Goal: Navigation & Orientation: Find specific page/section

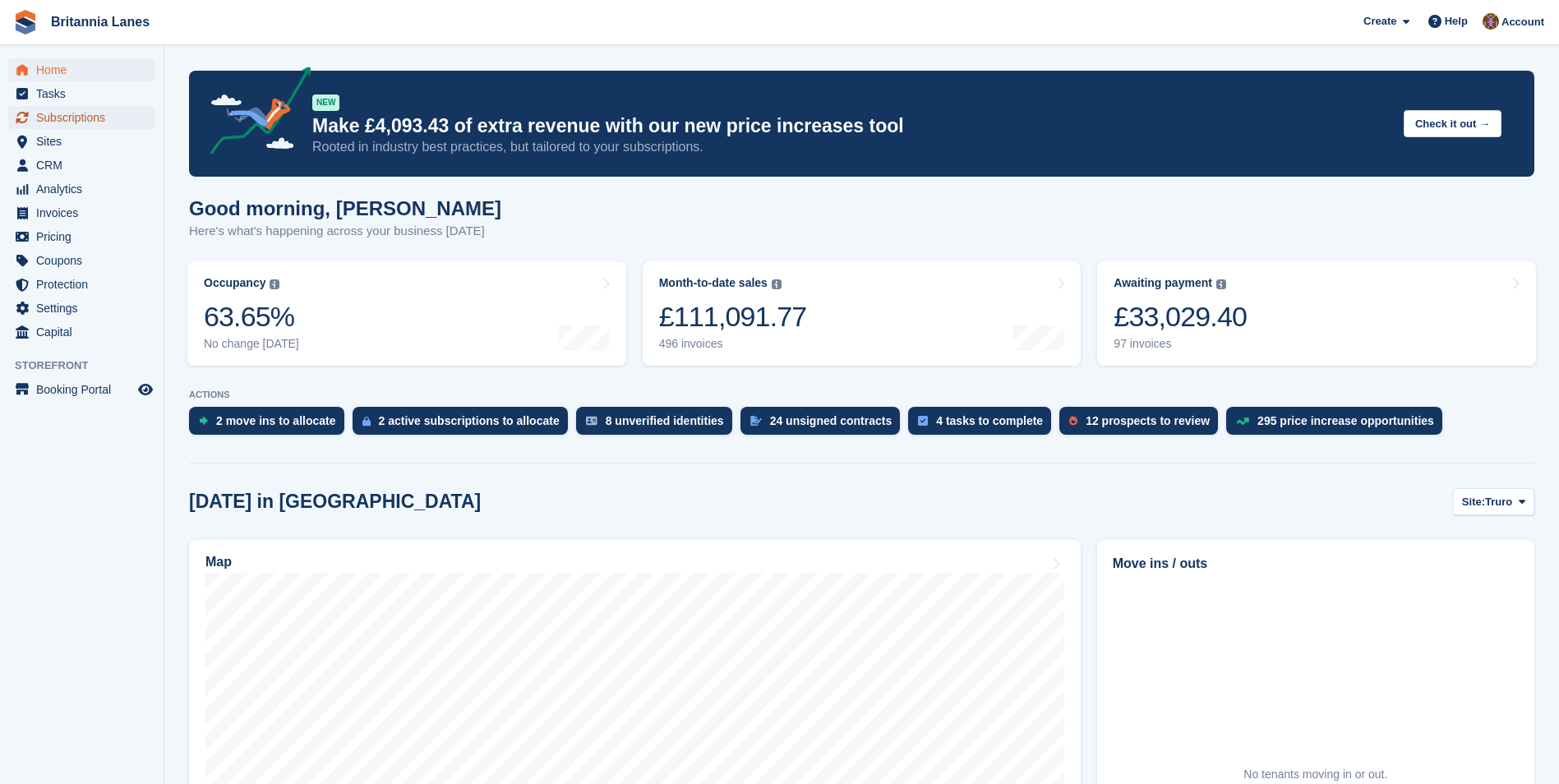
click at [83, 116] on span "Subscriptions" at bounding box center [86, 117] width 99 height 23
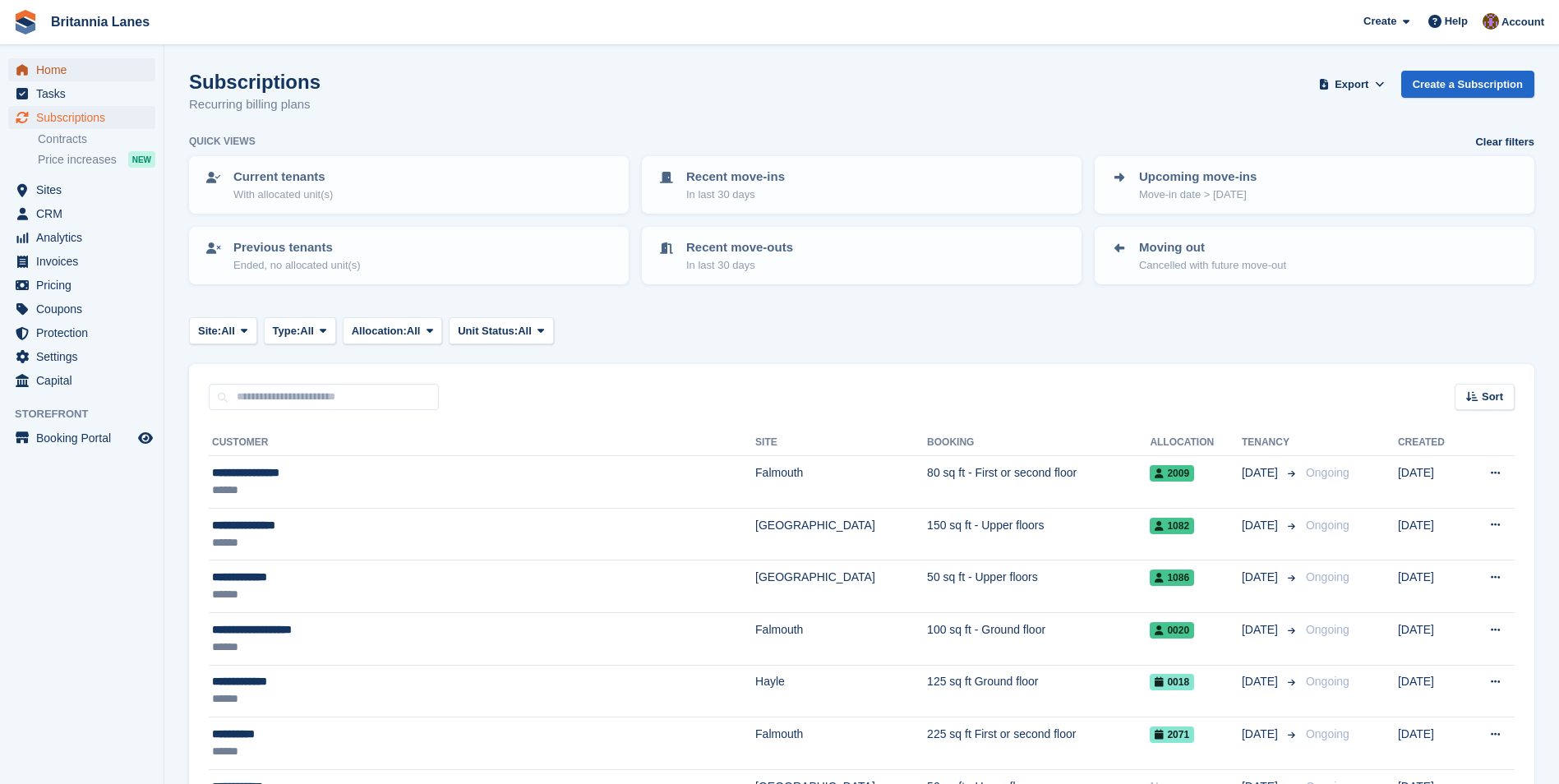
click at [50, 70] on span "Home" at bounding box center [86, 69] width 99 height 23
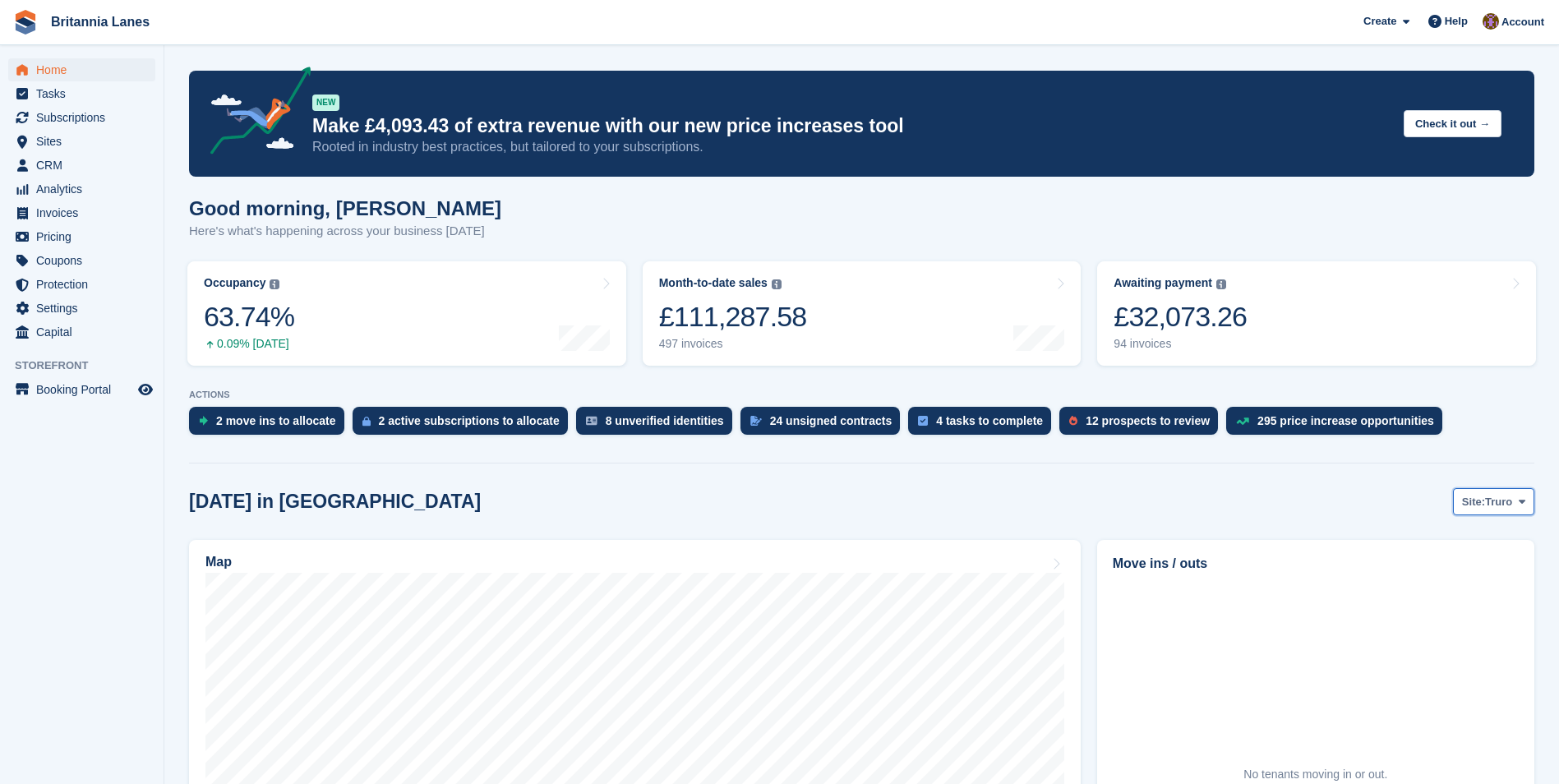
click at [1519, 503] on icon at bounding box center [1522, 501] width 7 height 11
click at [1418, 594] on link "[GEOGRAPHIC_DATA]" at bounding box center [1453, 600] width 148 height 30
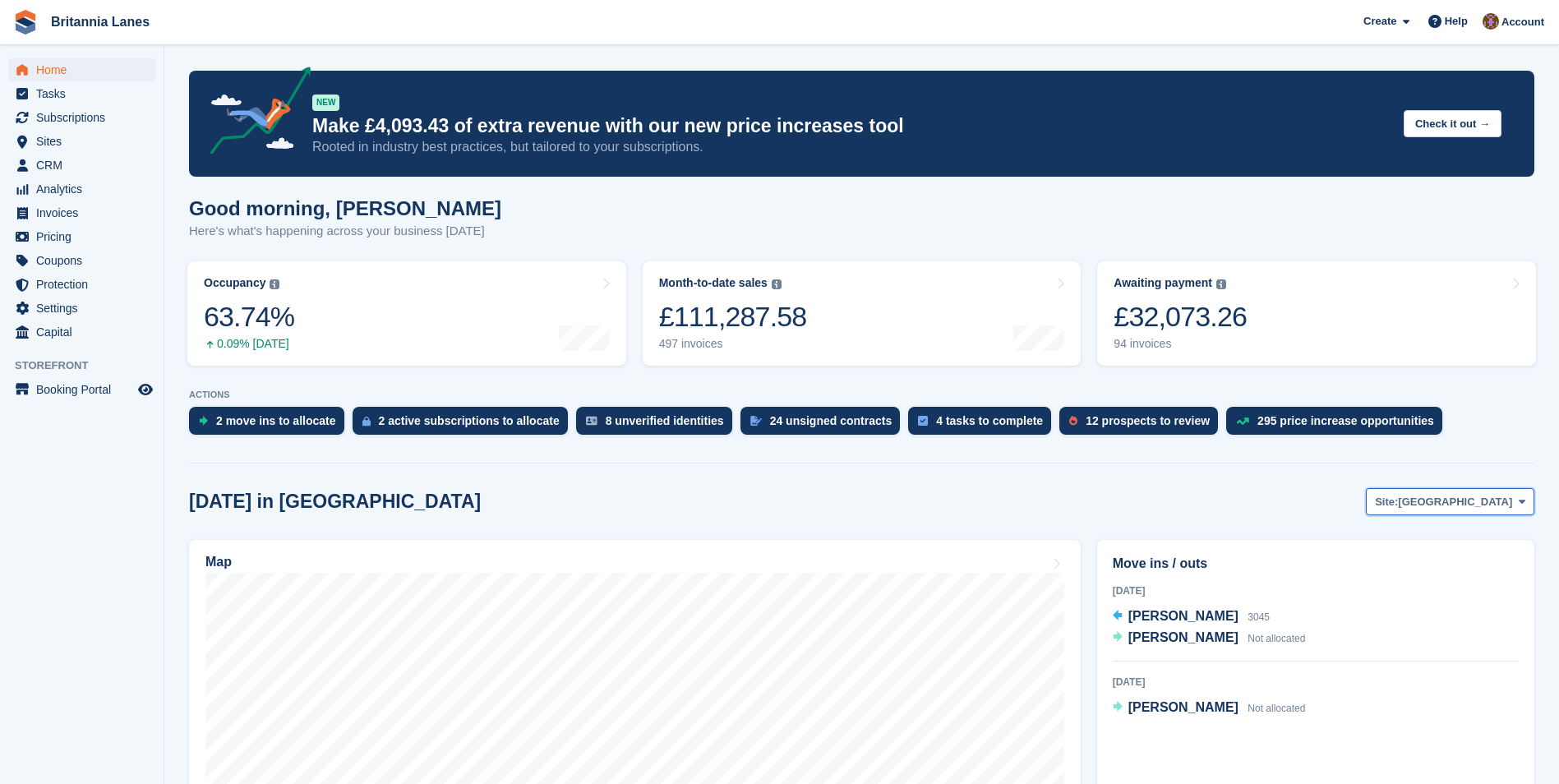
click at [1524, 498] on icon at bounding box center [1522, 501] width 7 height 11
click at [1427, 600] on link "[GEOGRAPHIC_DATA]" at bounding box center [1453, 600] width 148 height 30
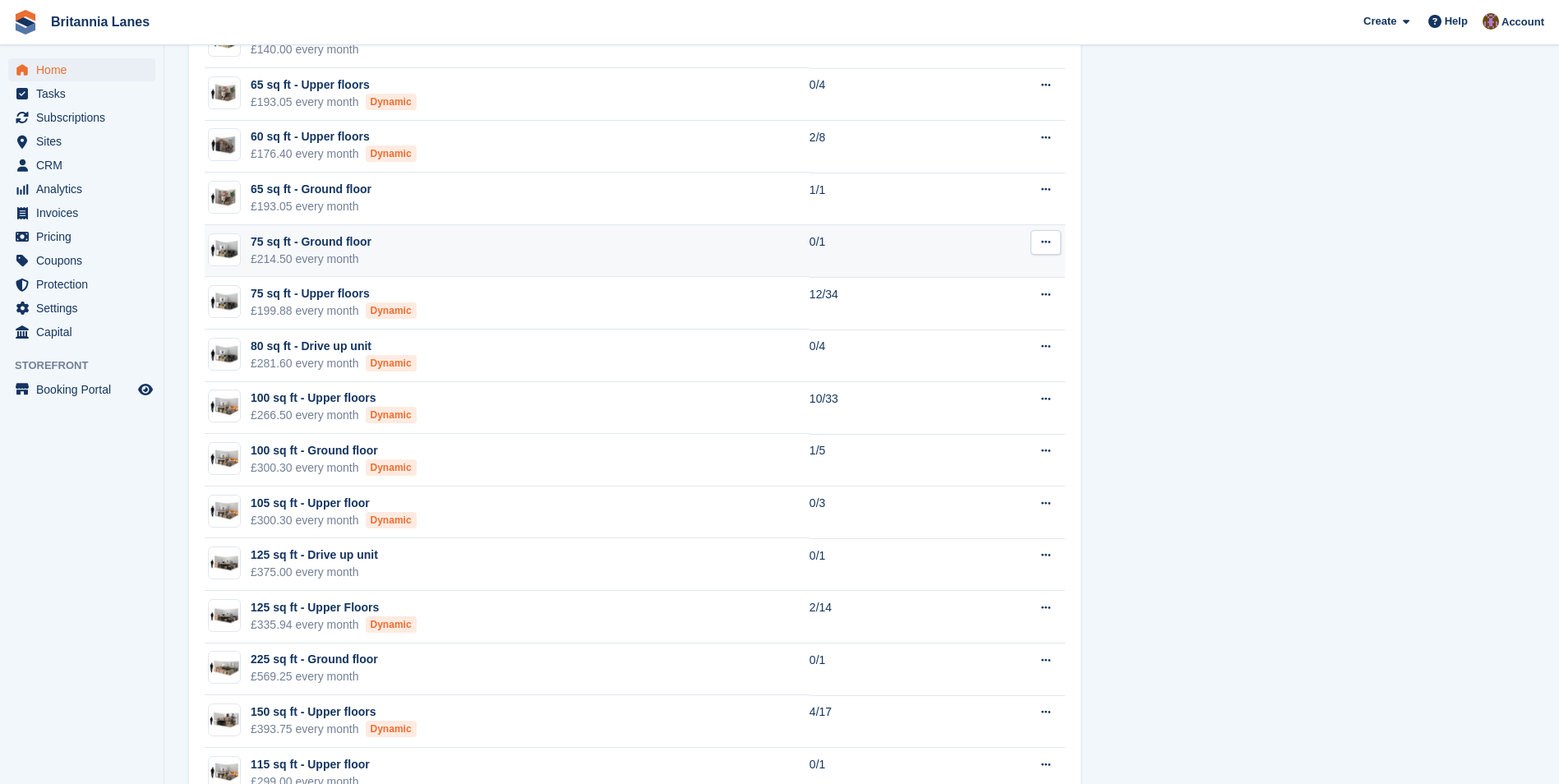
scroll to position [1479, 0]
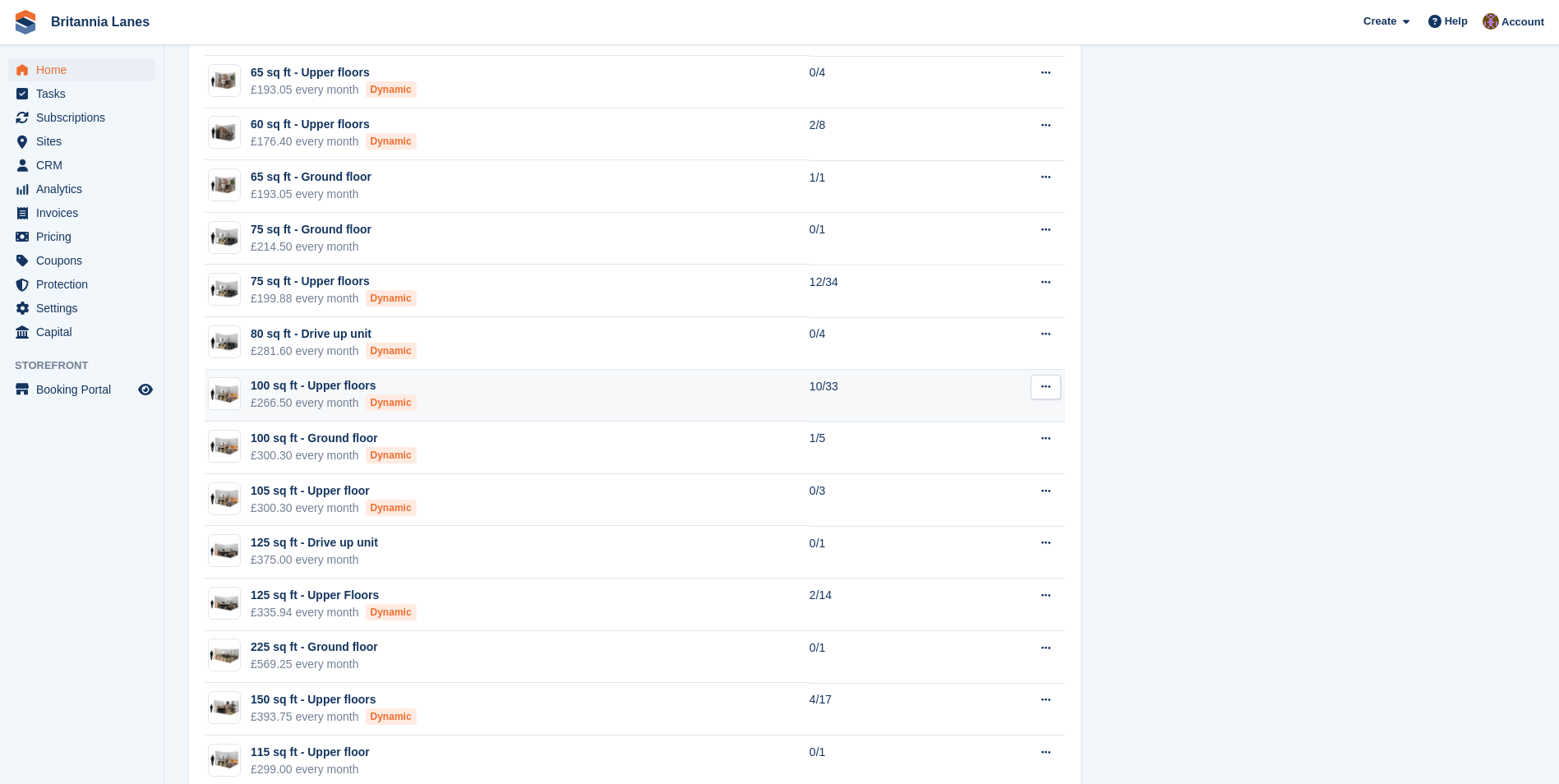
click at [667, 394] on td "100 sq ft - Upper floors £266.50 every month Dynamic" at bounding box center [507, 395] width 605 height 52
